Goal: Check status: Check status

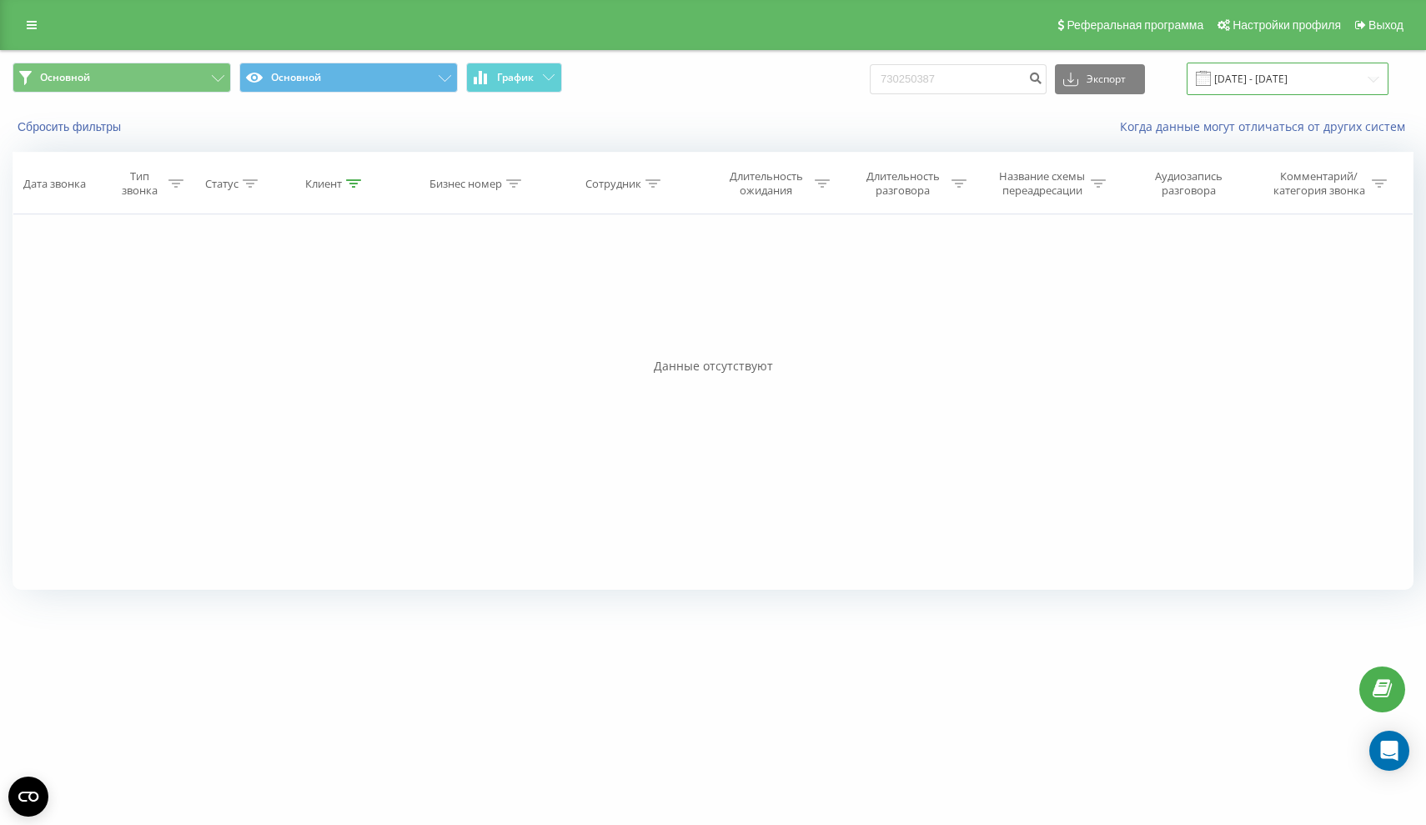
click at [1282, 95] on input "01.05.2025 - 19.09.2025" at bounding box center [1287, 79] width 202 height 33
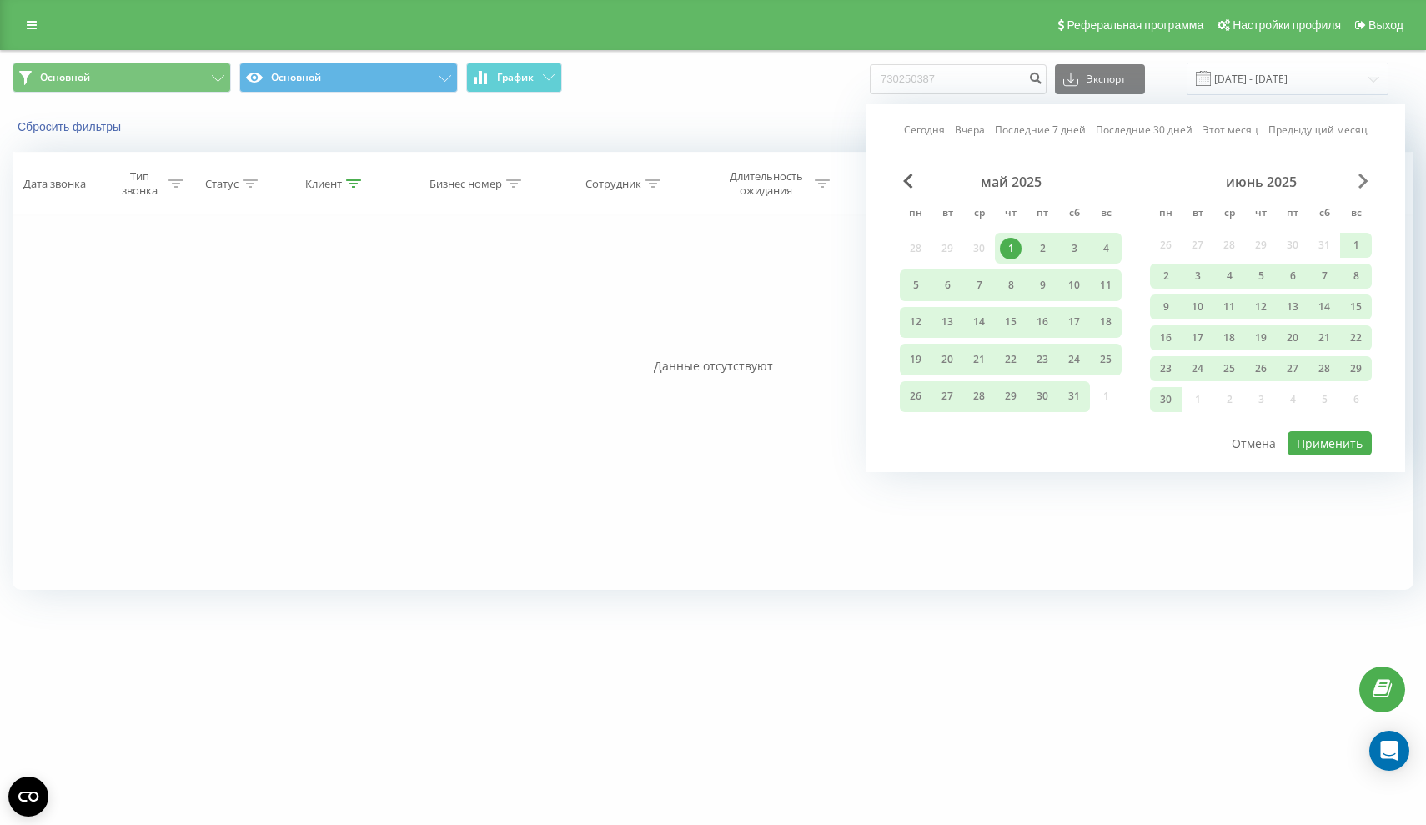
click at [1363, 188] on span "Next Month" at bounding box center [1363, 180] width 10 height 15
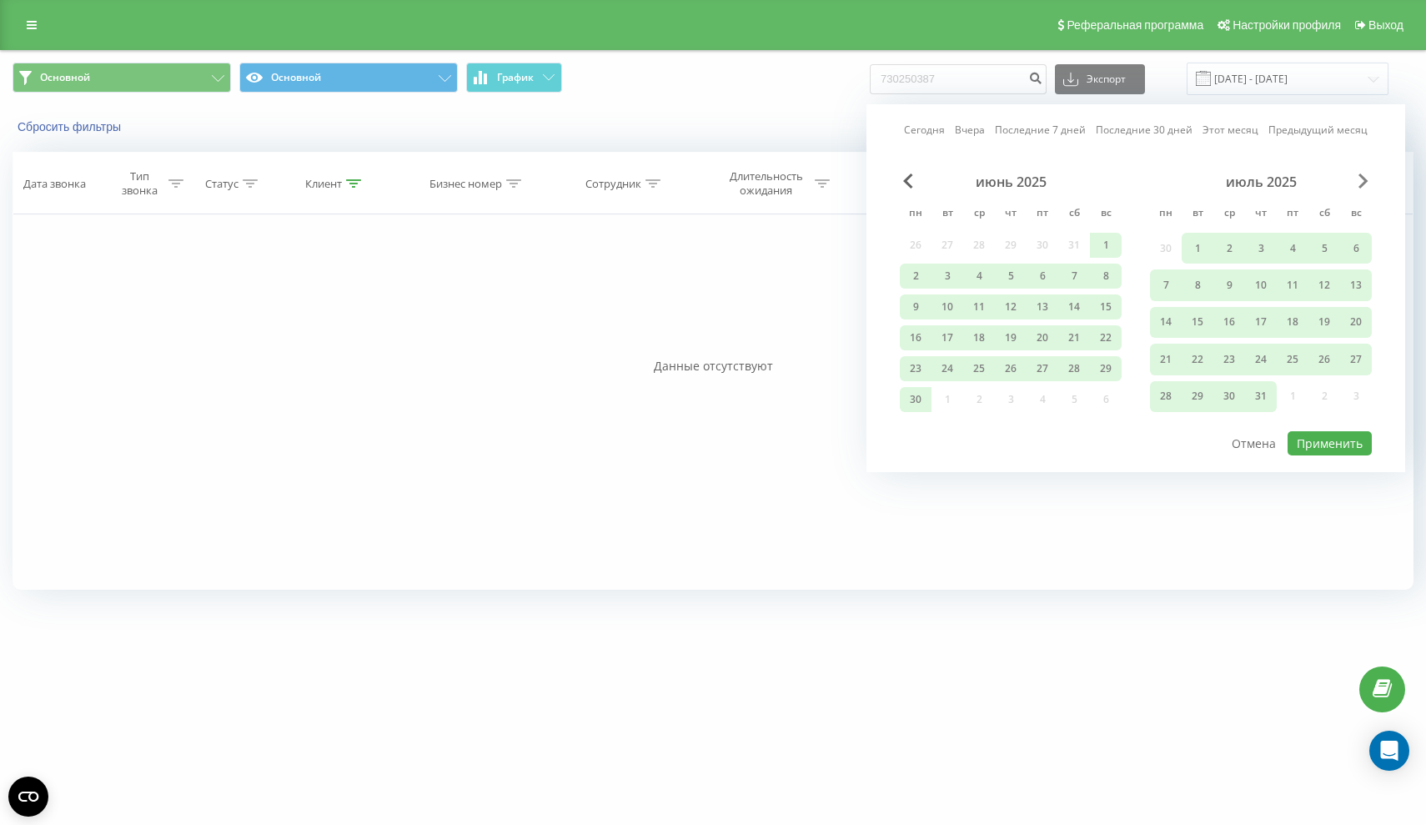
click at [1362, 188] on span "Next Month" at bounding box center [1363, 180] width 10 height 15
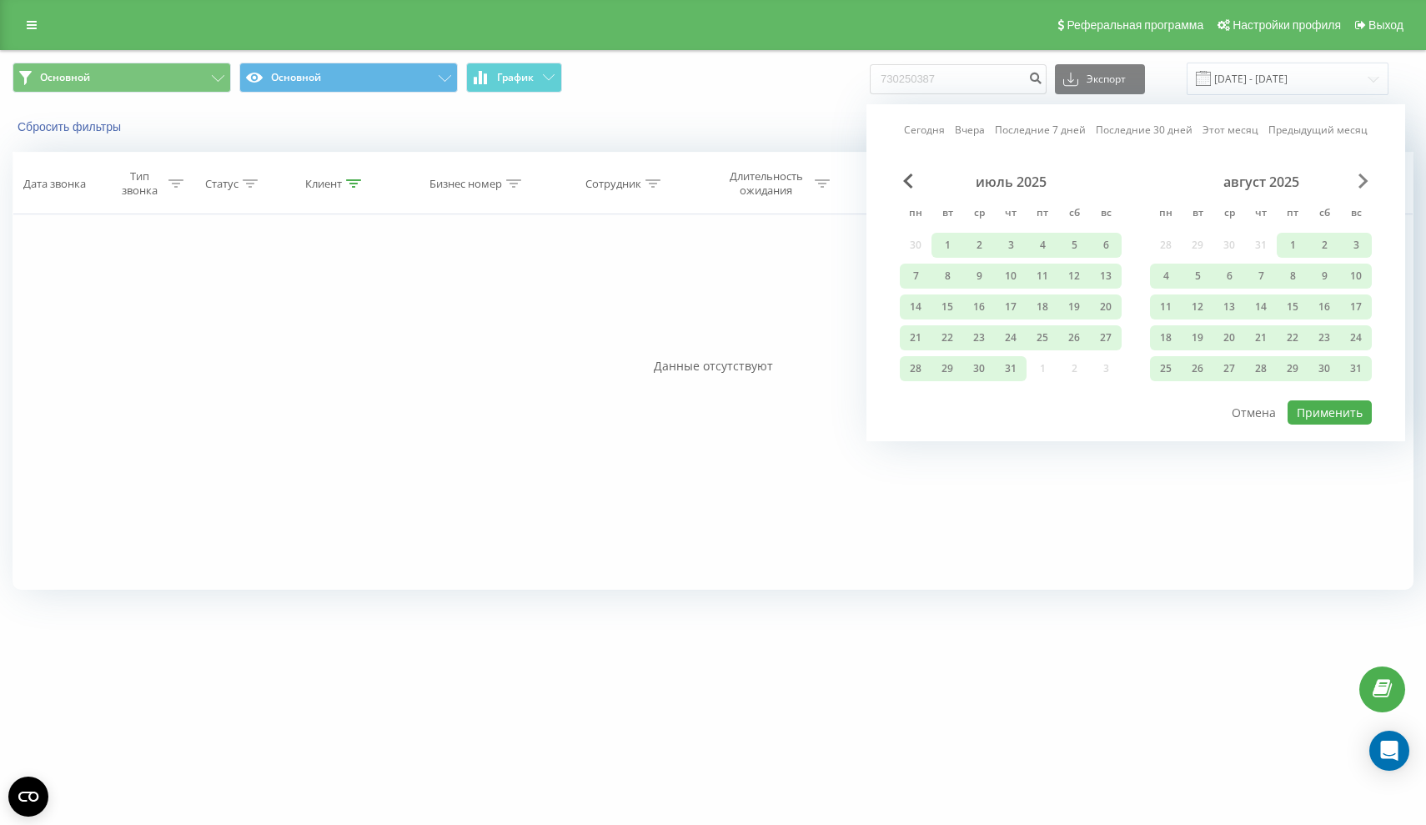
click at [1360, 188] on span "Next Month" at bounding box center [1363, 180] width 10 height 15
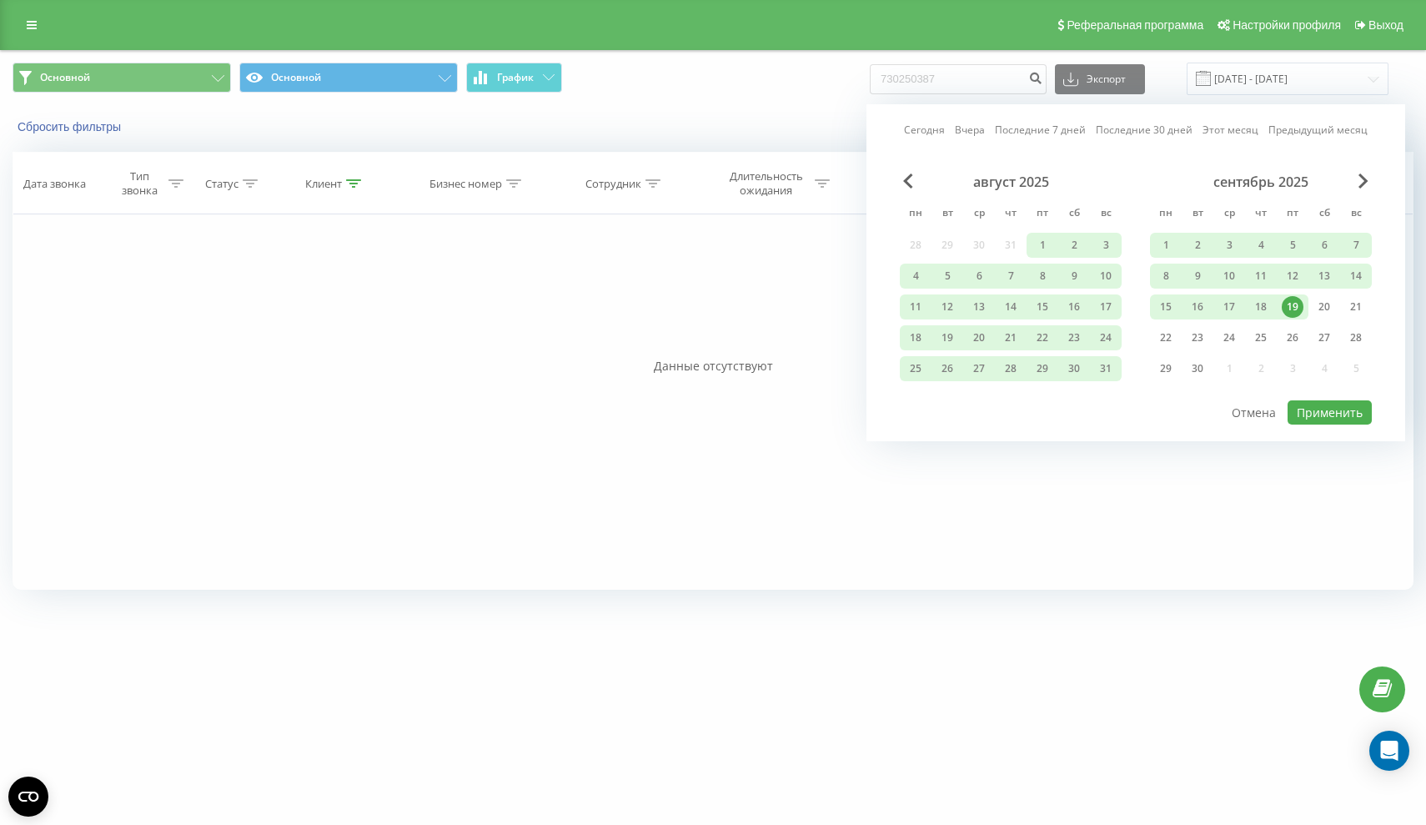
click at [1292, 318] on div "19" at bounding box center [1293, 307] width 22 height 22
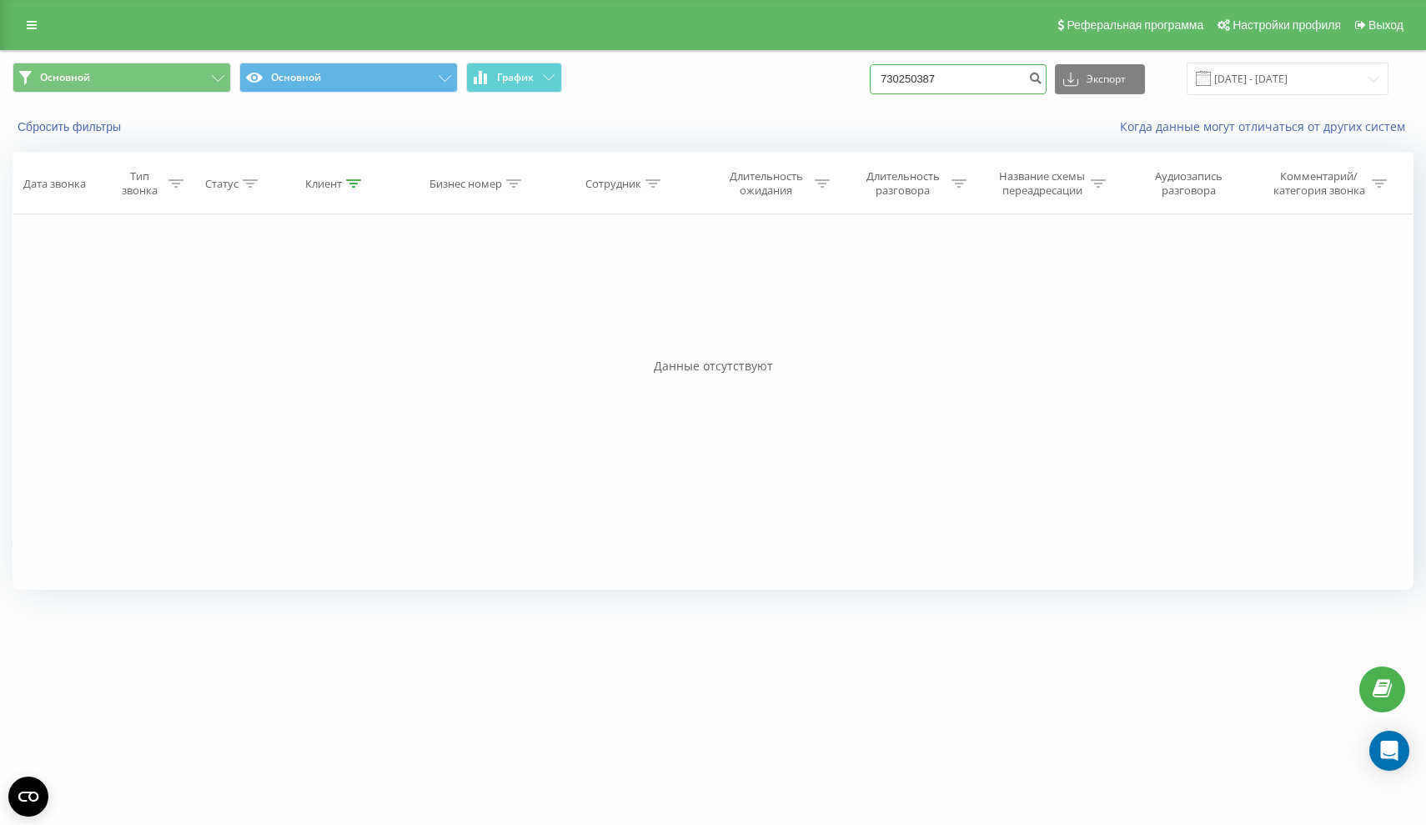
drag, startPoint x: 1013, startPoint y: 100, endPoint x: 799, endPoint y: 94, distance: 214.4
click at [799, 95] on div "Основной Основной График 730250387 Экспорт .csv .xls .xlsx 01.05.2025 - 19.09.2…" at bounding box center [713, 79] width 1401 height 33
click at [1319, 88] on input "01.05.2025 - 19.09.2025" at bounding box center [1287, 79] width 202 height 33
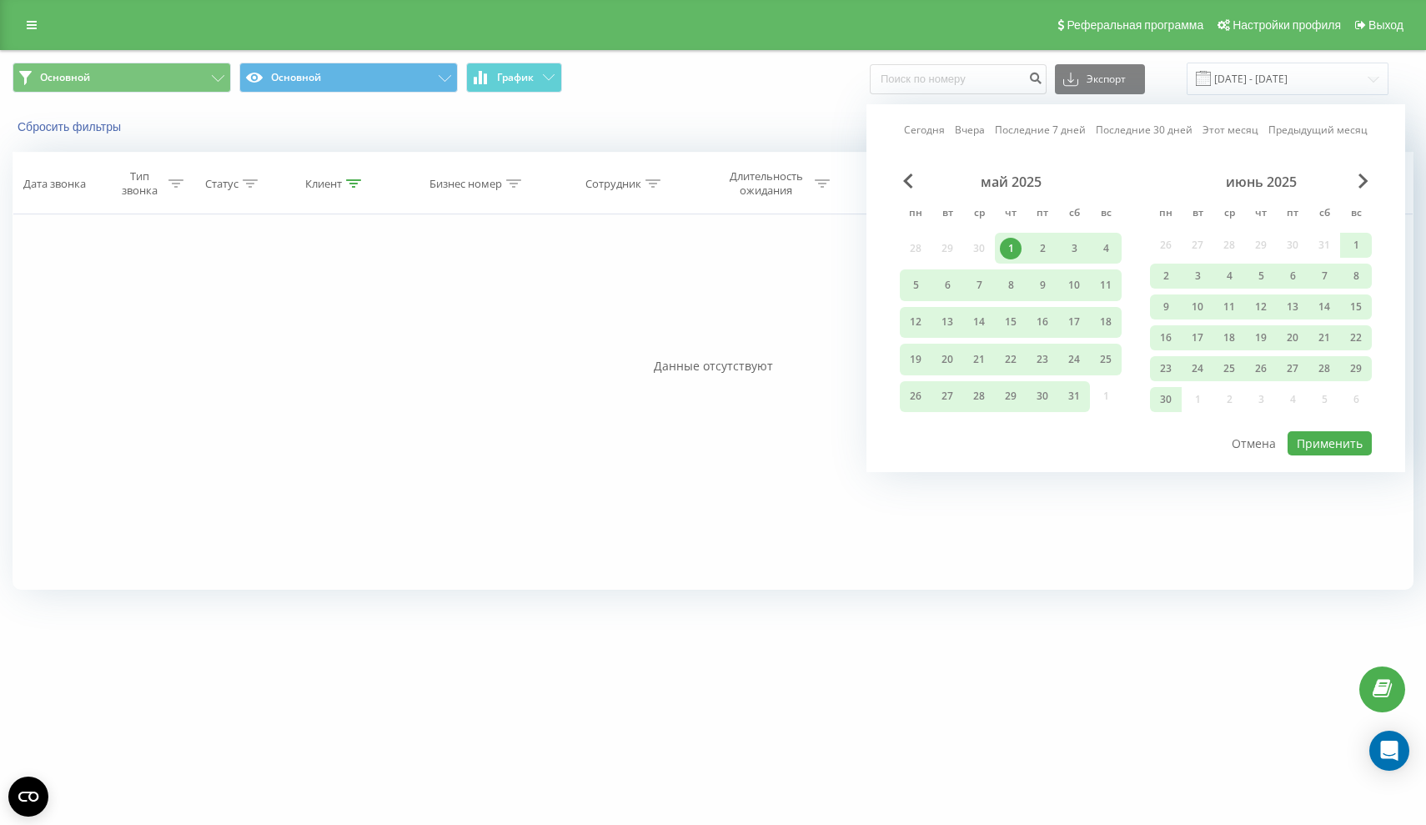
click at [1372, 198] on div "Сегодня Вчера Последние 7 дней Последние 30 дней Этот месяц Предыдущий месяц ма…" at bounding box center [1135, 288] width 539 height 368
click at [1371, 190] on div "июнь 2025" at bounding box center [1261, 181] width 222 height 17
click at [1370, 190] on div "июнь 2025" at bounding box center [1261, 181] width 222 height 17
click at [1358, 188] on span "Next Month" at bounding box center [1363, 180] width 10 height 15
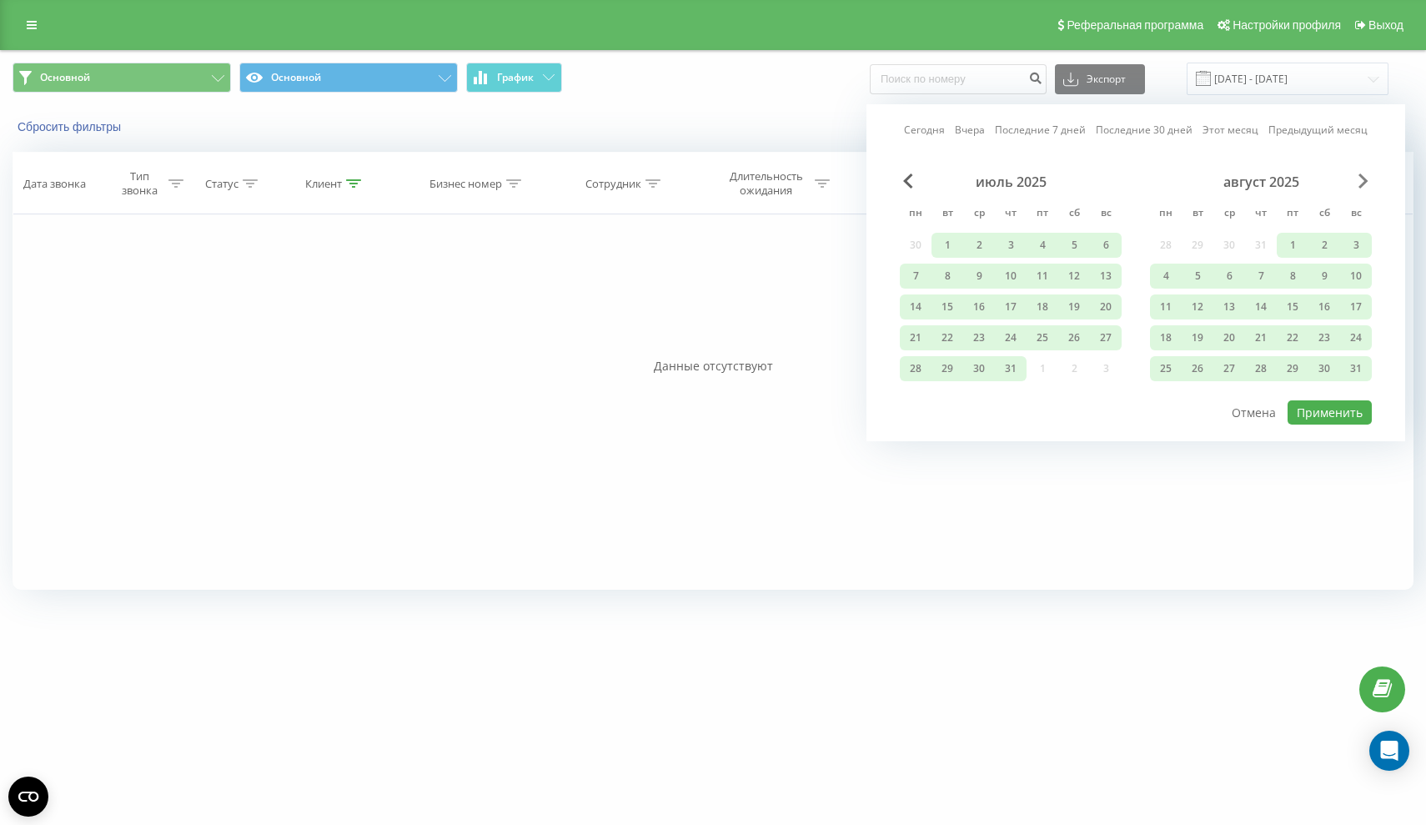
click at [1358, 188] on span "Next Month" at bounding box center [1363, 180] width 10 height 15
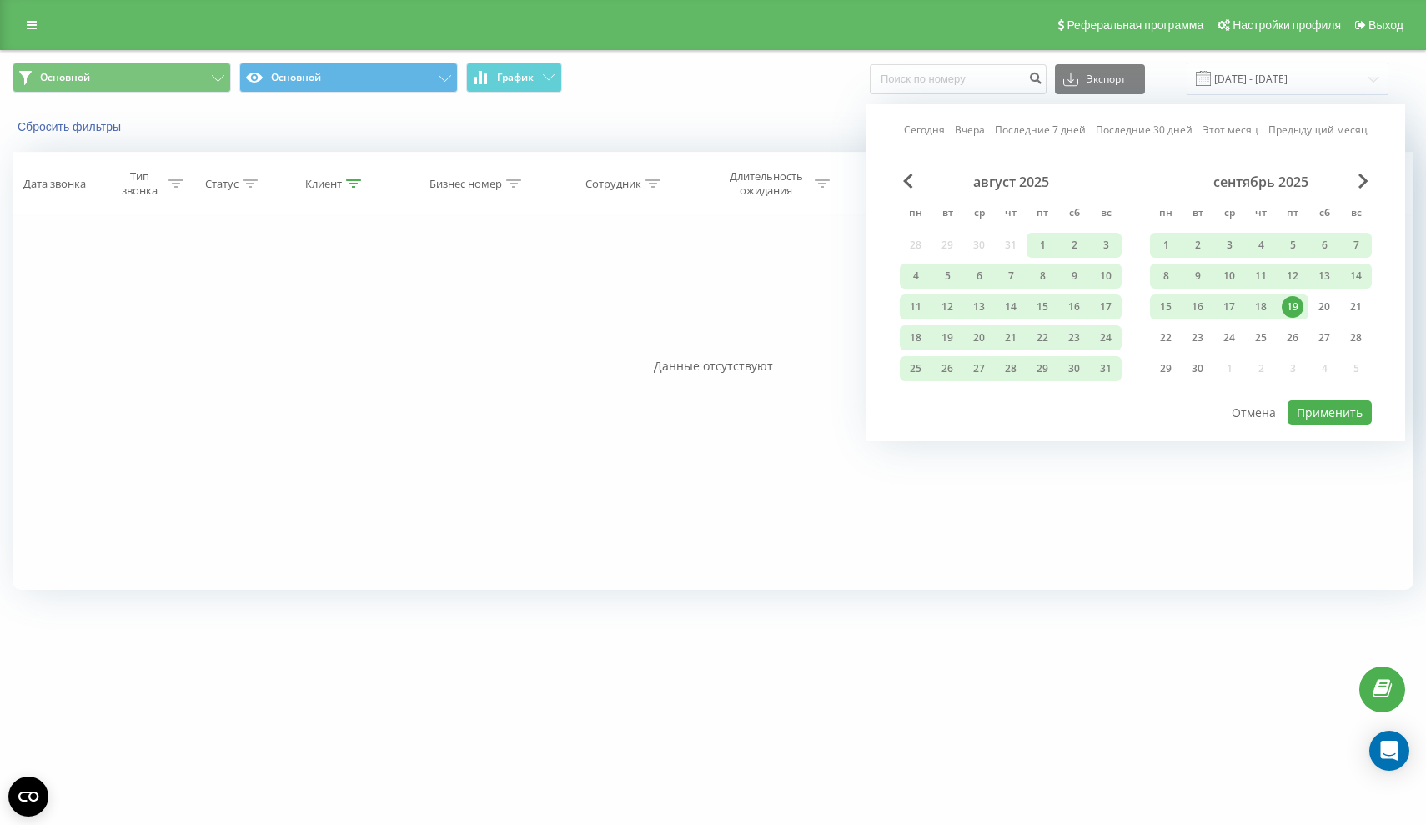
click at [1296, 318] on div "19" at bounding box center [1293, 307] width 22 height 22
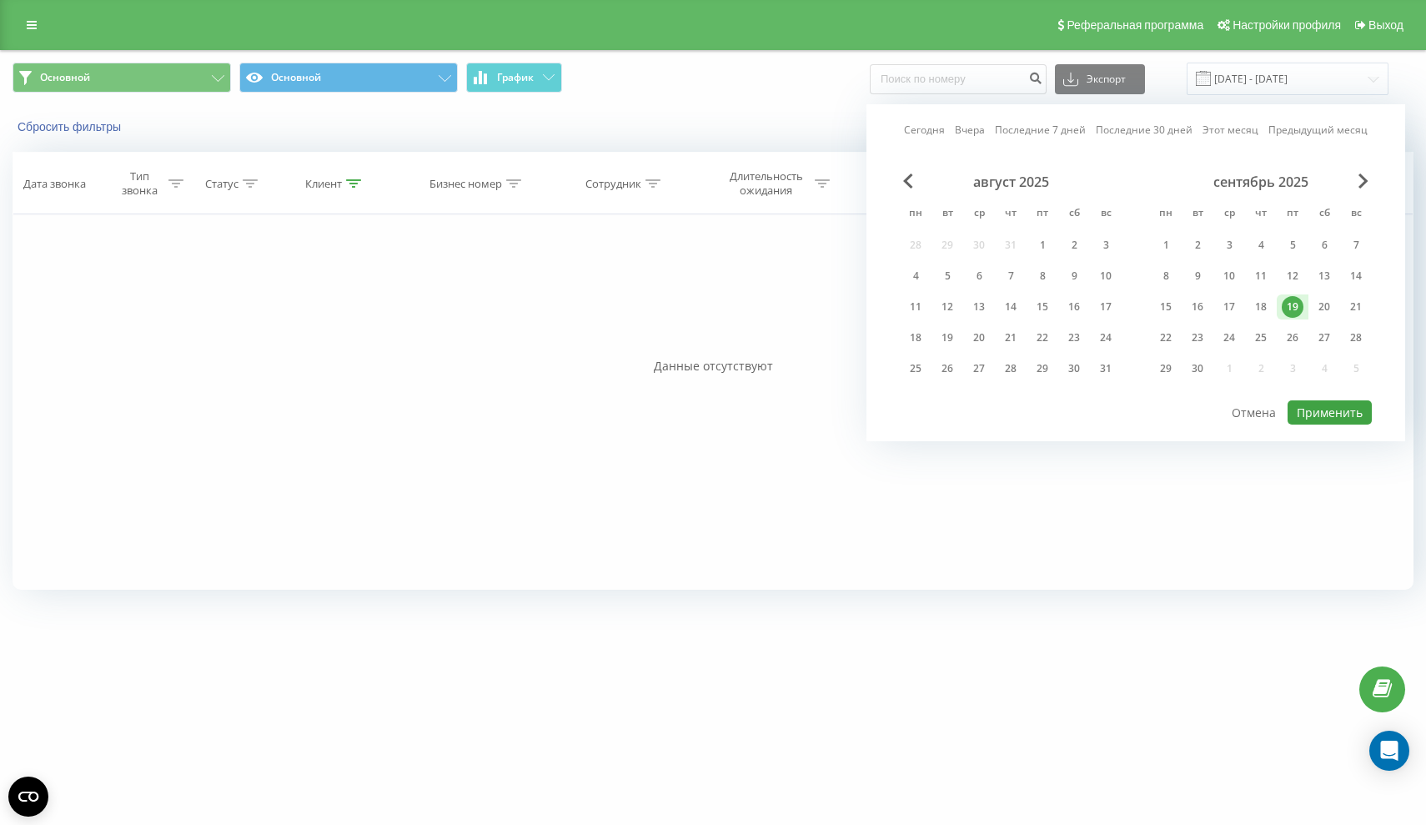
click at [1322, 424] on button "Применить" at bounding box center [1329, 412] width 84 height 24
type input "[DATE] - [DATE]"
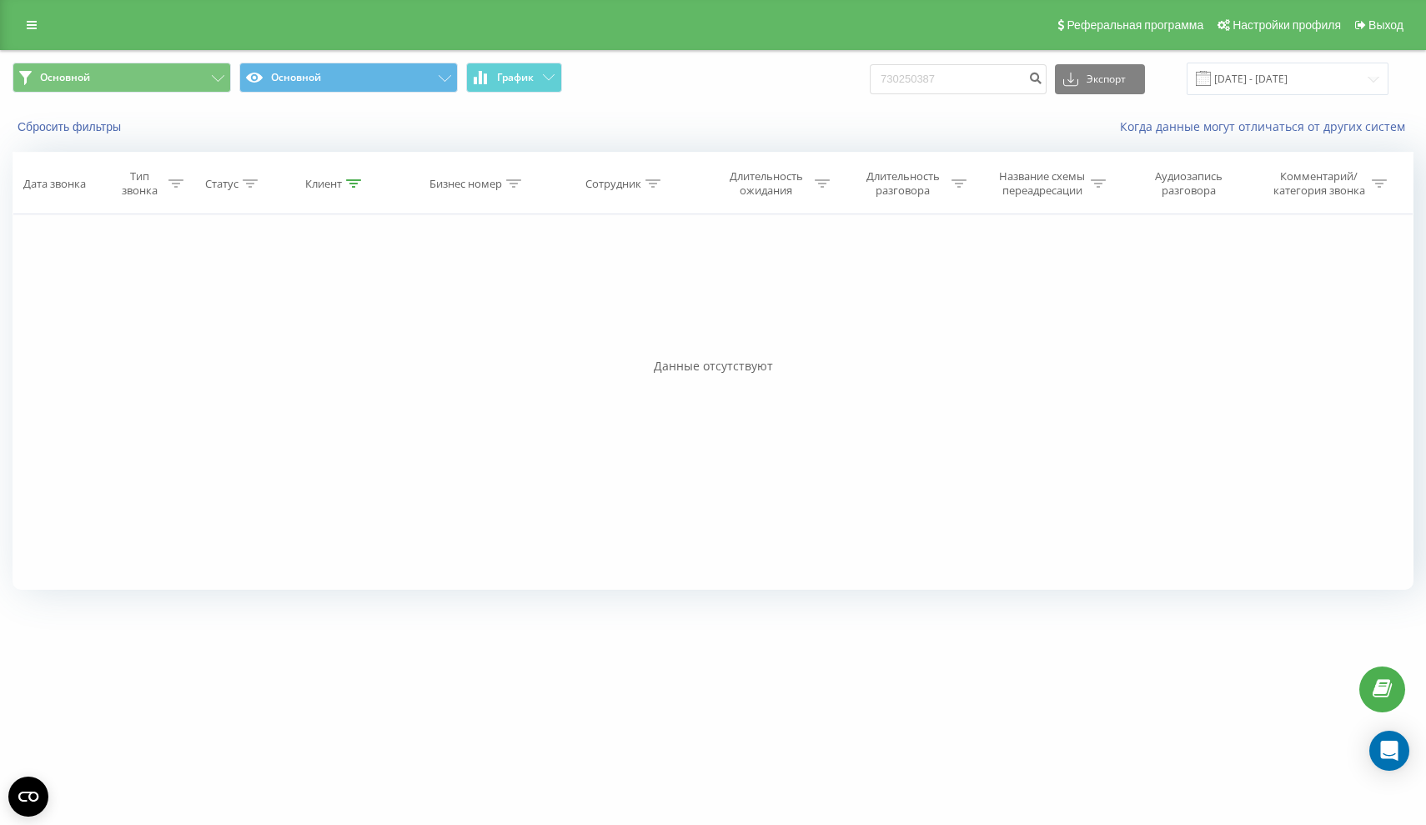
click at [28, 17] on div "Реферальная программа Настройки профиля Выход" at bounding box center [713, 25] width 1426 height 50
click at [30, 31] on icon at bounding box center [32, 25] width 10 height 12
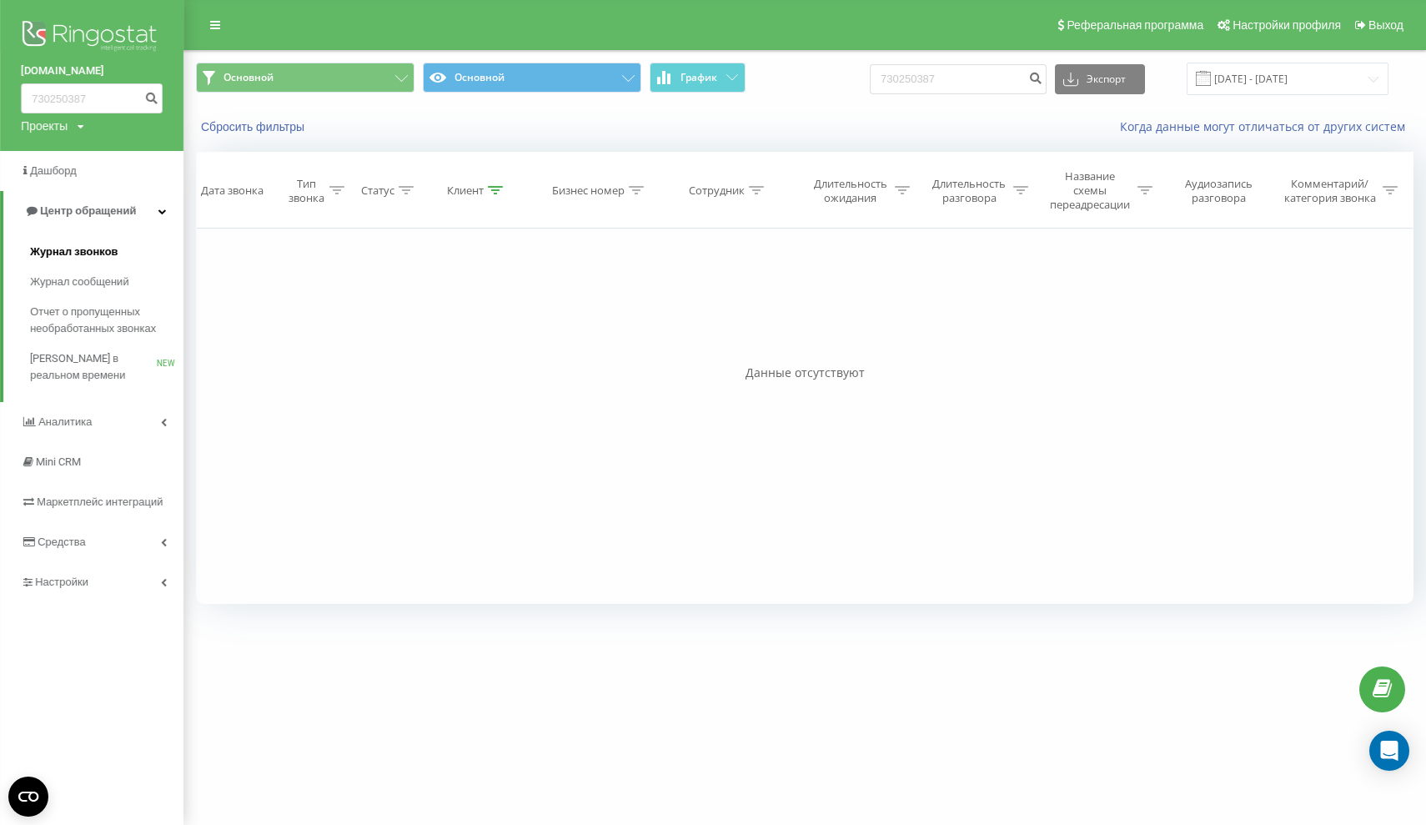
click at [69, 260] on span "Журнал звонков" at bounding box center [74, 251] width 88 height 17
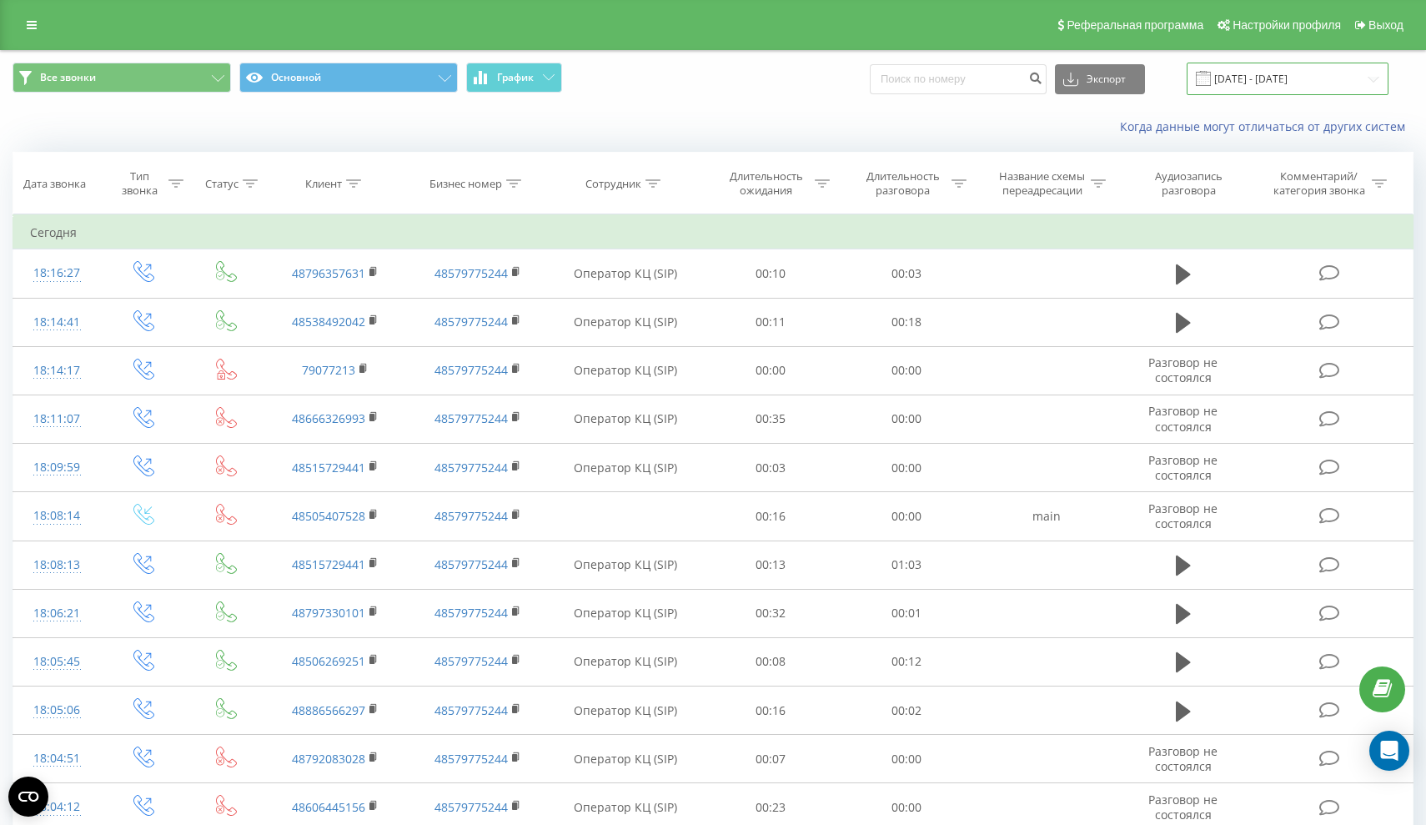
click at [1288, 95] on input "[DATE] - [DATE]" at bounding box center [1287, 79] width 202 height 33
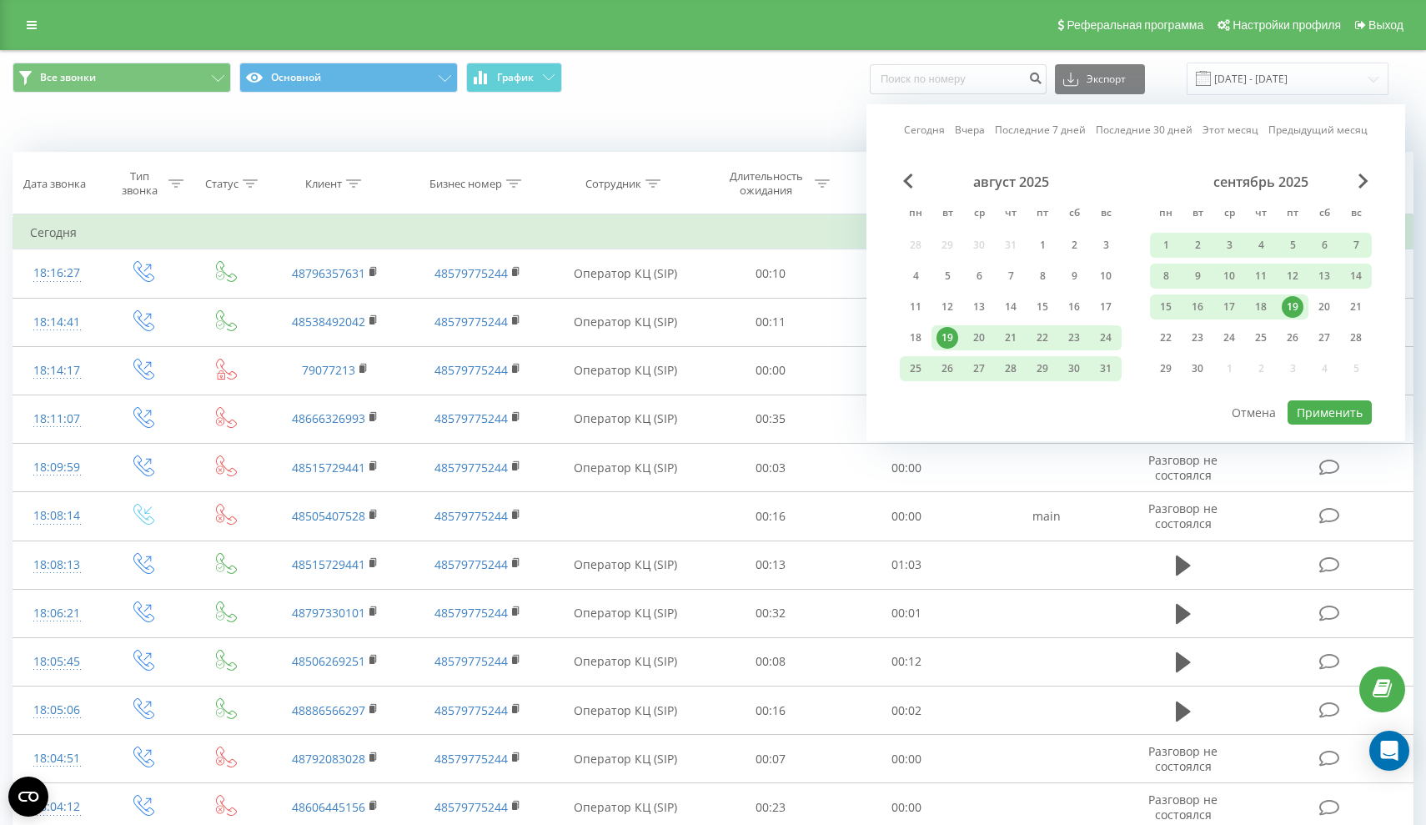
click at [1294, 317] on div "19" at bounding box center [1293, 307] width 22 height 22
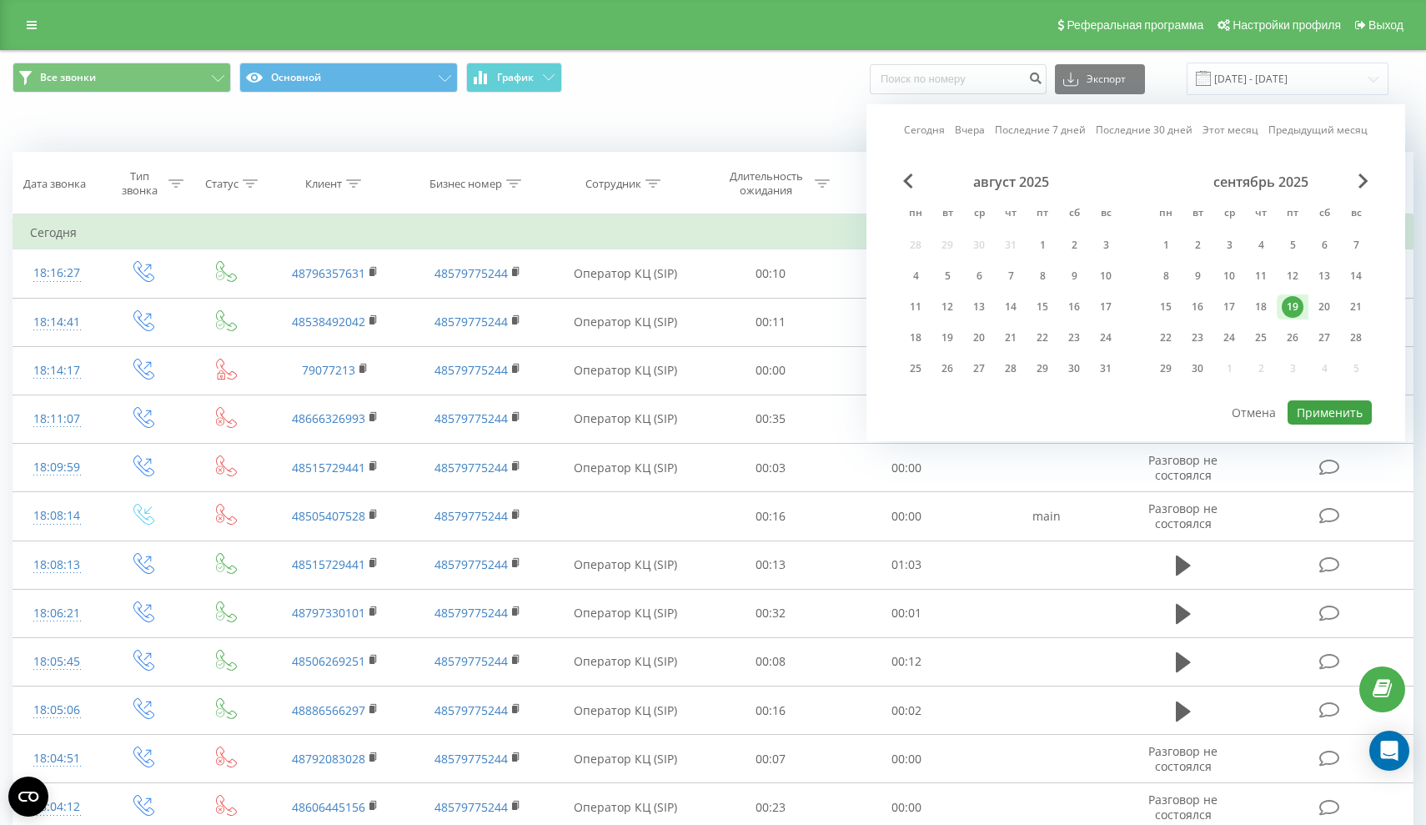
click at [1315, 424] on button "Применить" at bounding box center [1329, 412] width 84 height 24
type input "[DATE] - [DATE]"
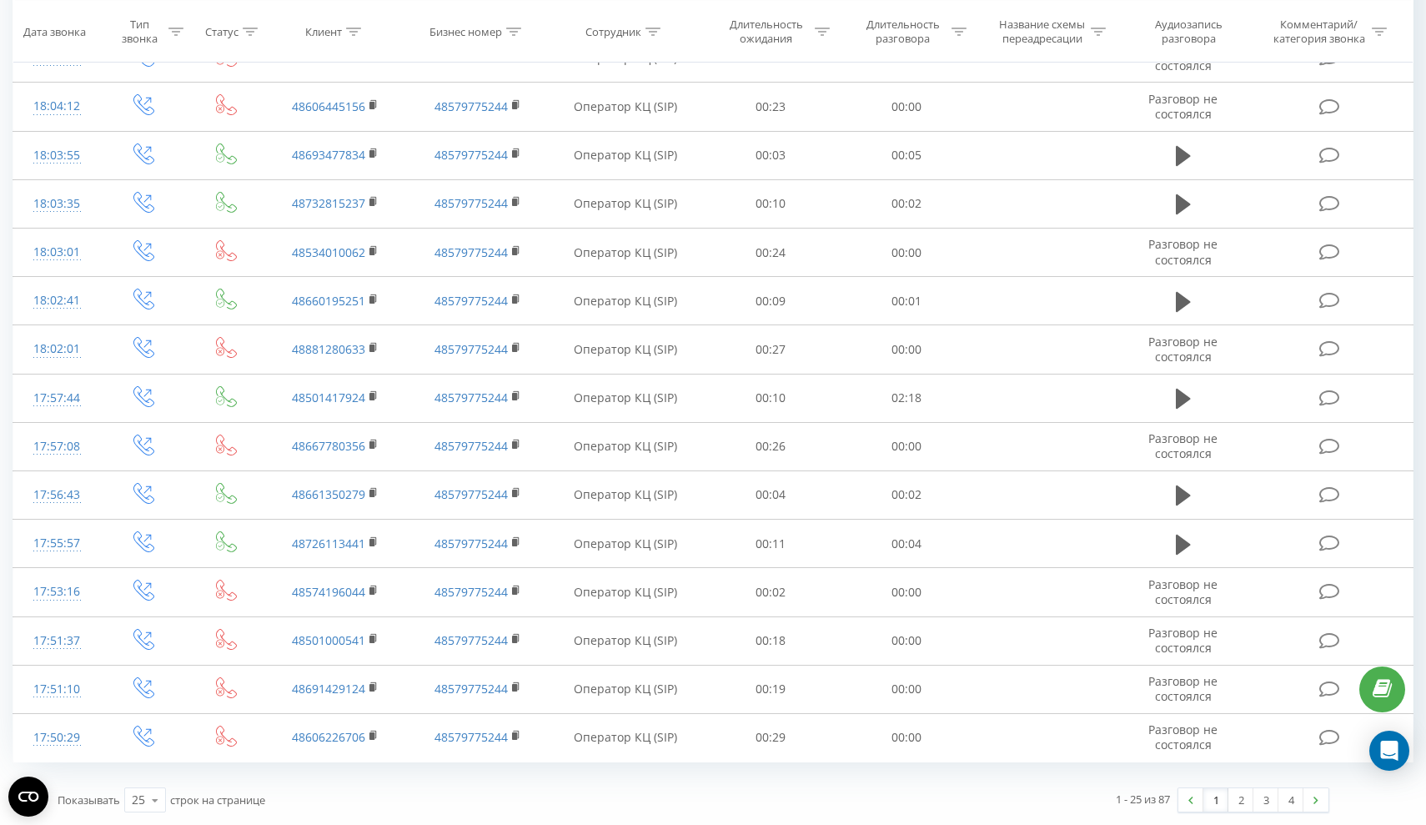
scroll to position [710, 0]
